Goal: Task Accomplishment & Management: Use online tool/utility

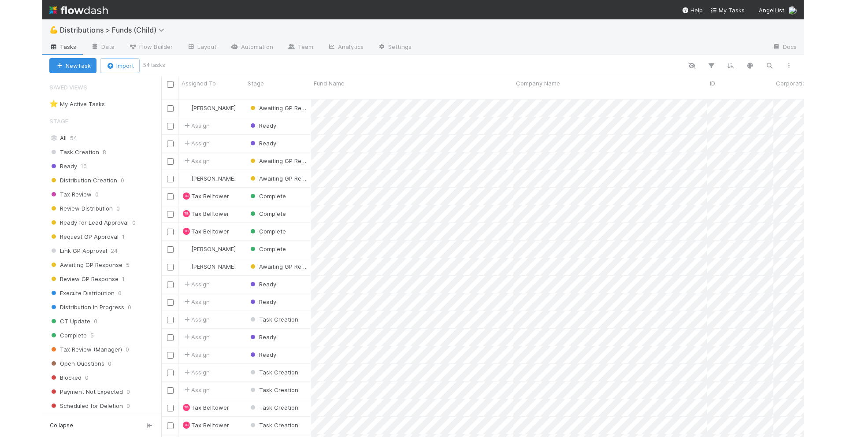
scroll to position [345, 642]
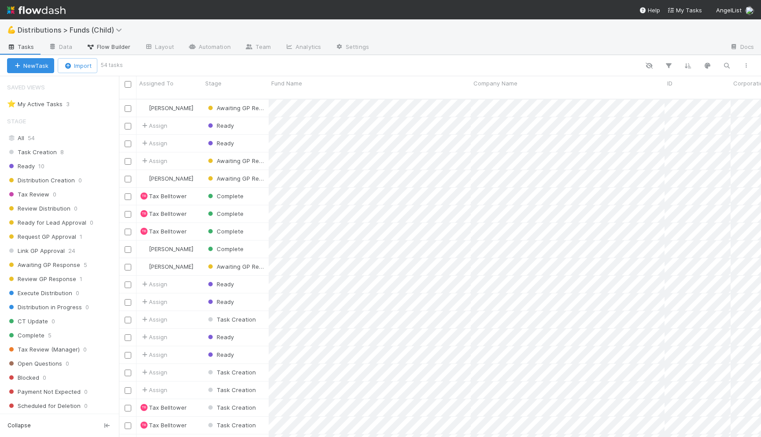
click at [109, 41] on link "Flow Builder" at bounding box center [108, 48] width 58 height 14
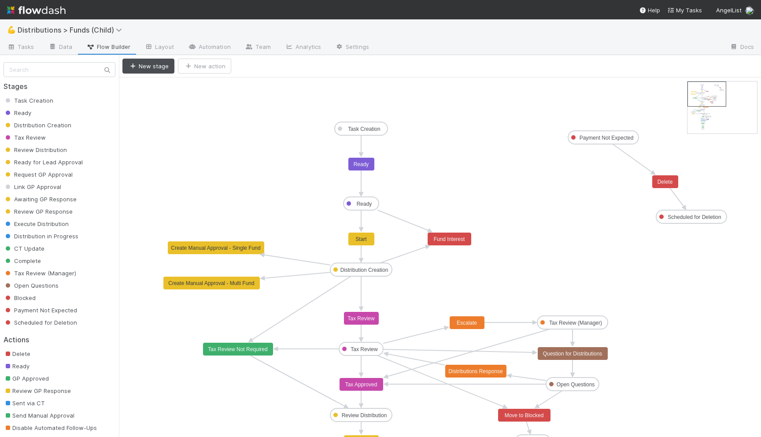
drag, startPoint x: 529, startPoint y: 293, endPoint x: 542, endPoint y: 253, distance: 41.7
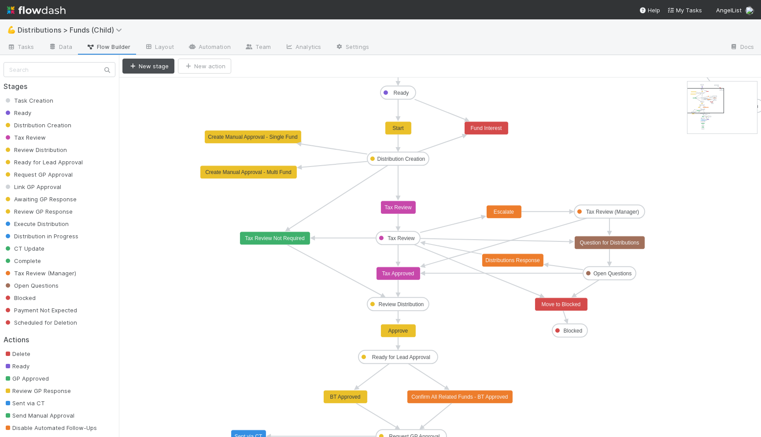
drag, startPoint x: 696, startPoint y: 99, endPoint x: 695, endPoint y: 105, distance: 6.2
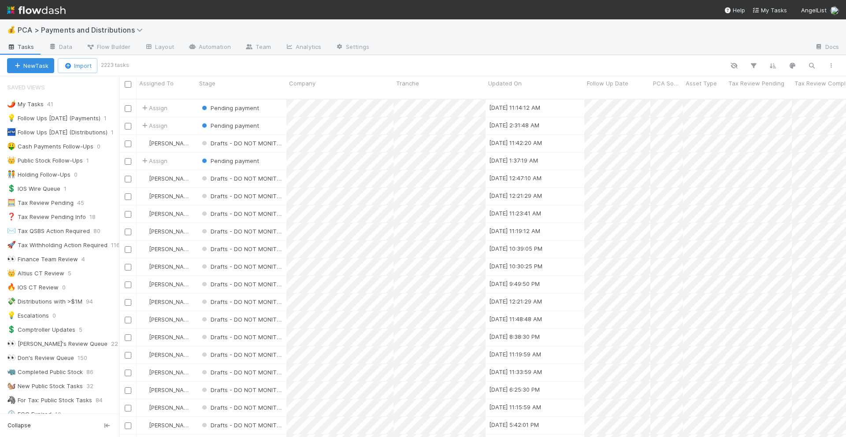
scroll to position [345, 727]
click at [810, 66] on icon "button" at bounding box center [811, 66] width 9 height 8
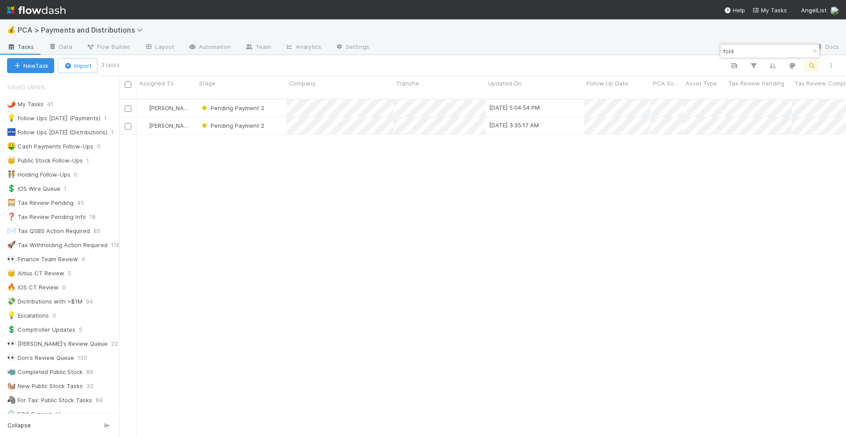
type input "fold"
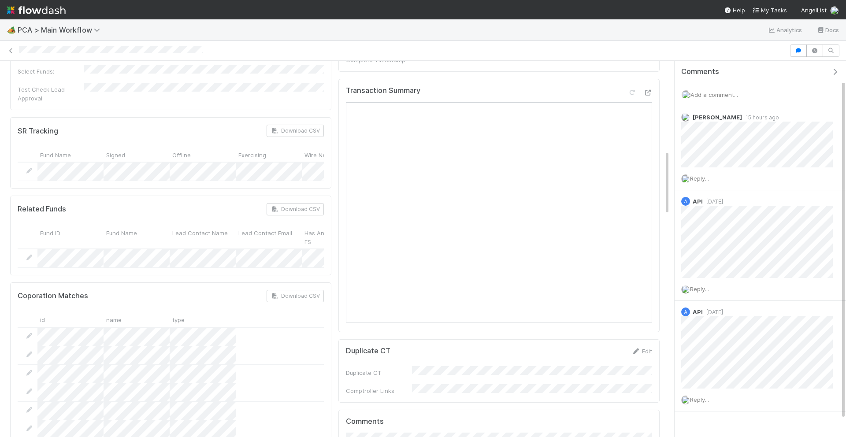
scroll to position [521, 0]
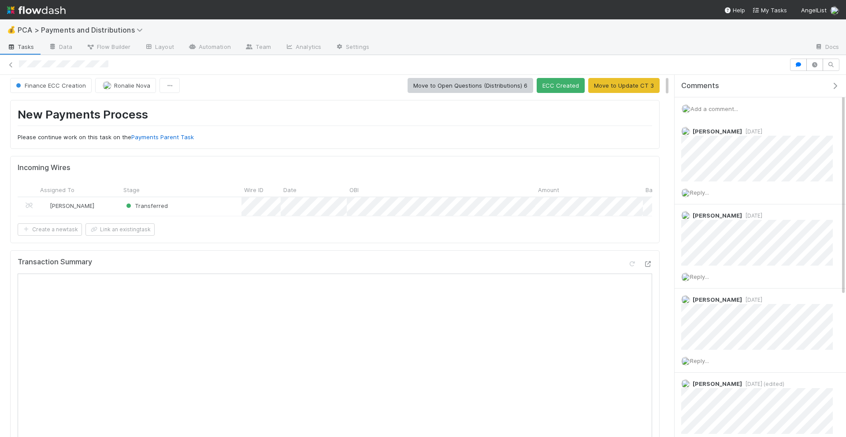
scroll to position [5, 0]
click at [727, 108] on span "Add a comment..." at bounding box center [714, 108] width 48 height 7
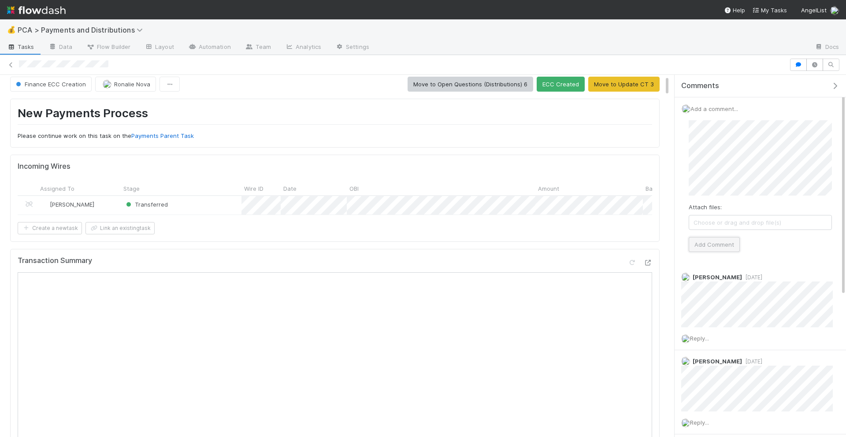
click at [705, 242] on button "Add Comment" at bounding box center [714, 244] width 51 height 15
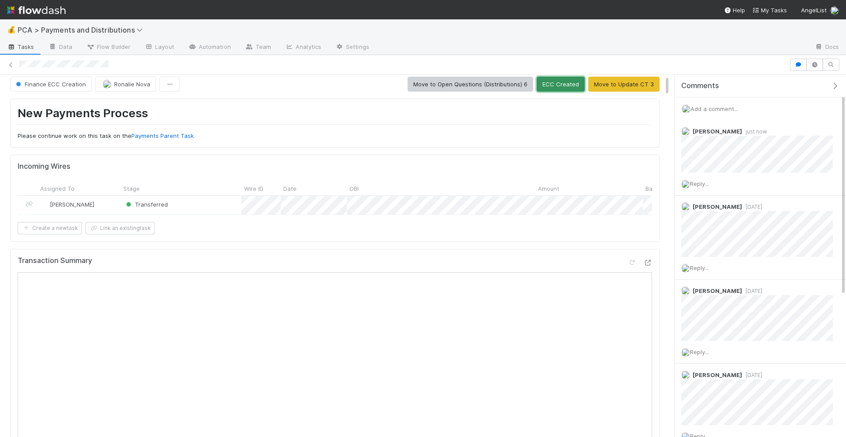
click at [553, 89] on button "ECC Created" at bounding box center [561, 84] width 48 height 15
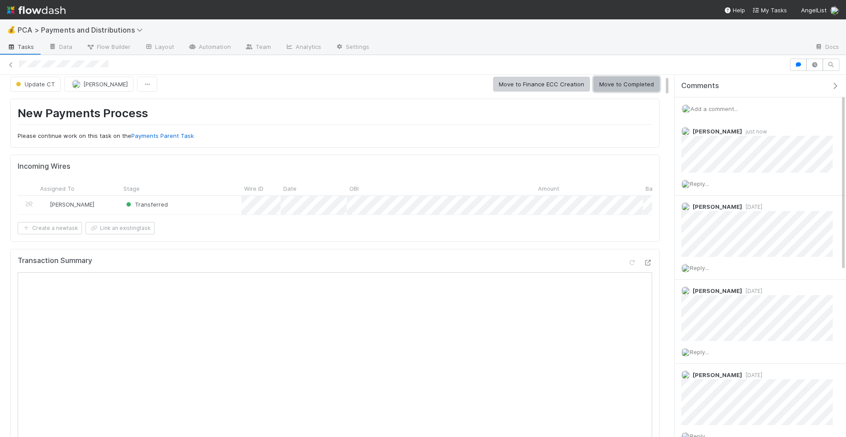
click at [617, 87] on button "Move to Completed" at bounding box center [626, 84] width 66 height 15
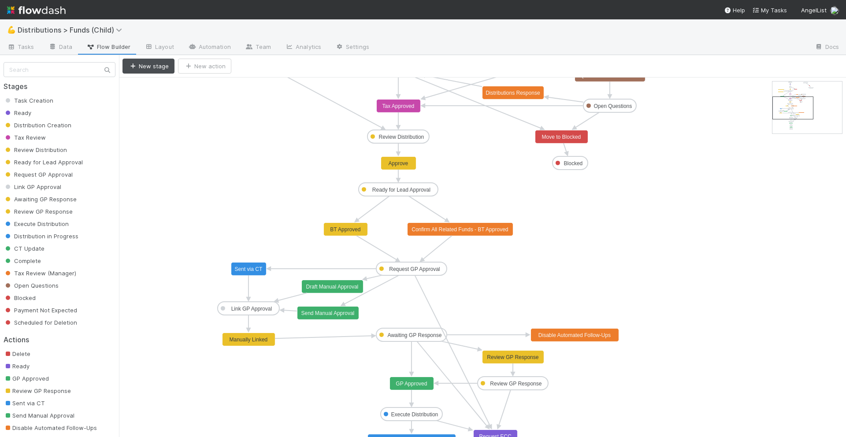
drag, startPoint x: 777, startPoint y: 101, endPoint x: 777, endPoint y: 111, distance: 9.7
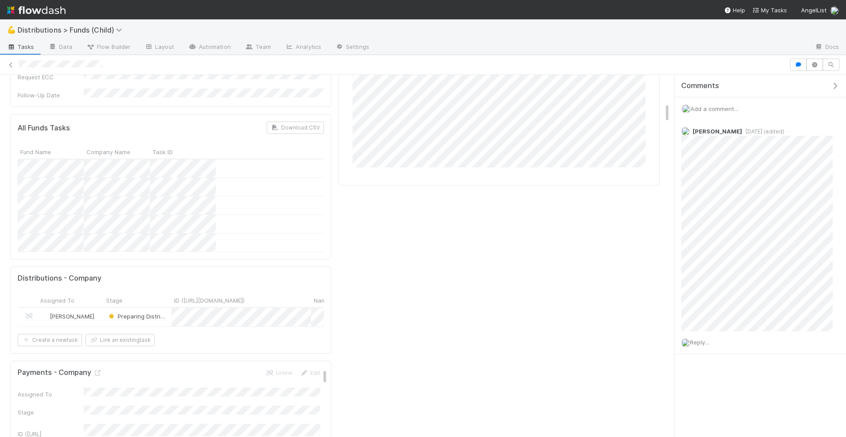
scroll to position [537, 0]
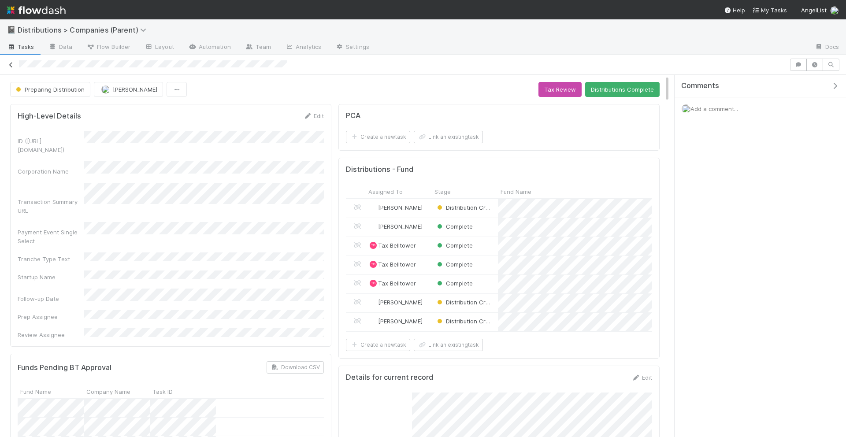
click at [12, 62] on icon at bounding box center [11, 65] width 9 height 6
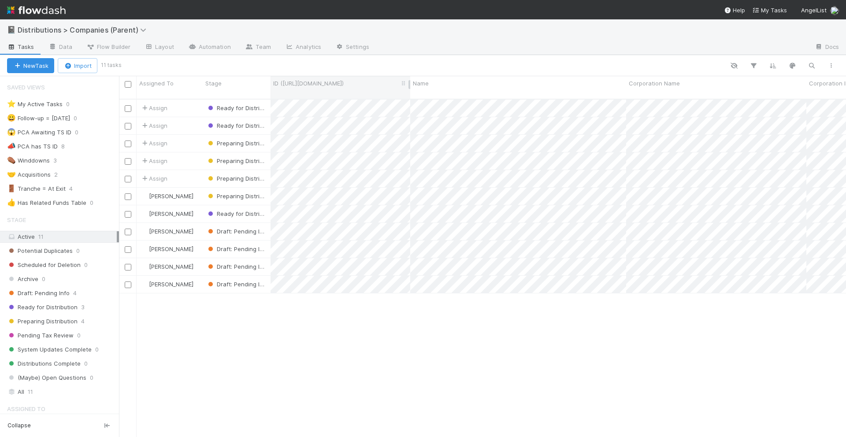
scroll to position [345, 727]
